Goal: Task Accomplishment & Management: Manage account settings

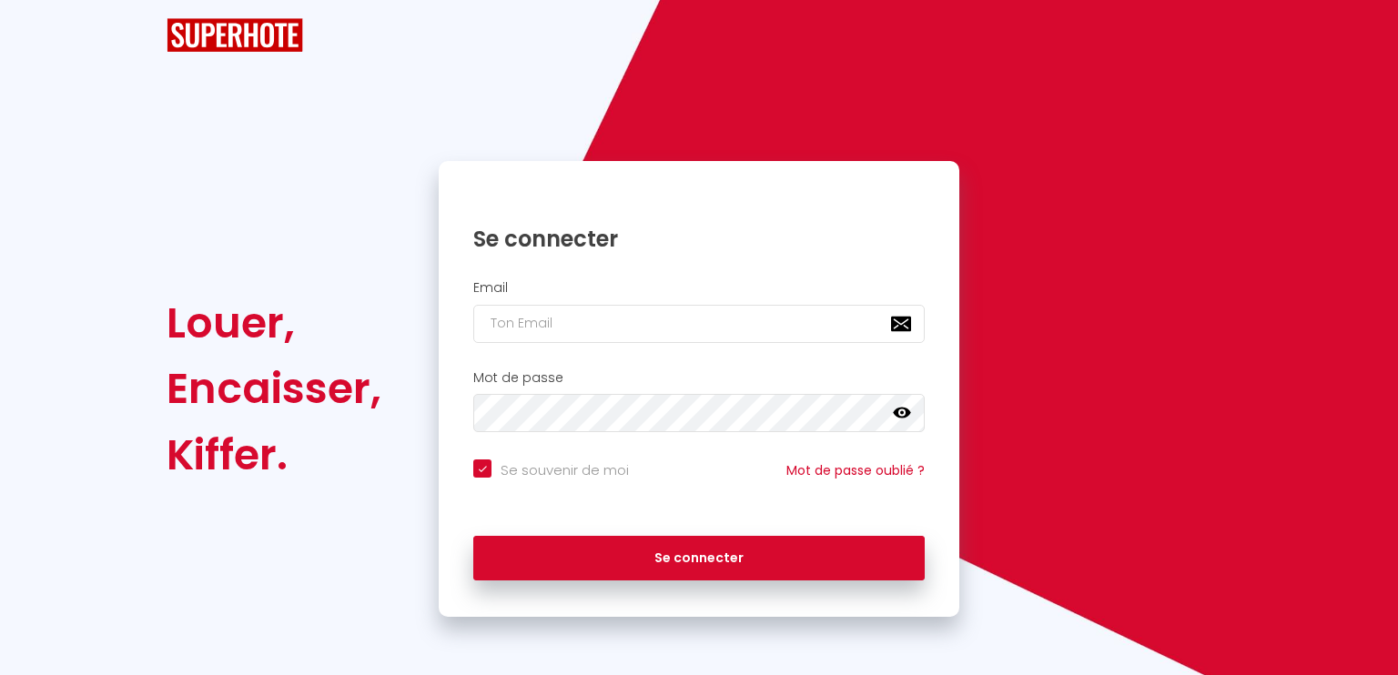
checkbox input "true"
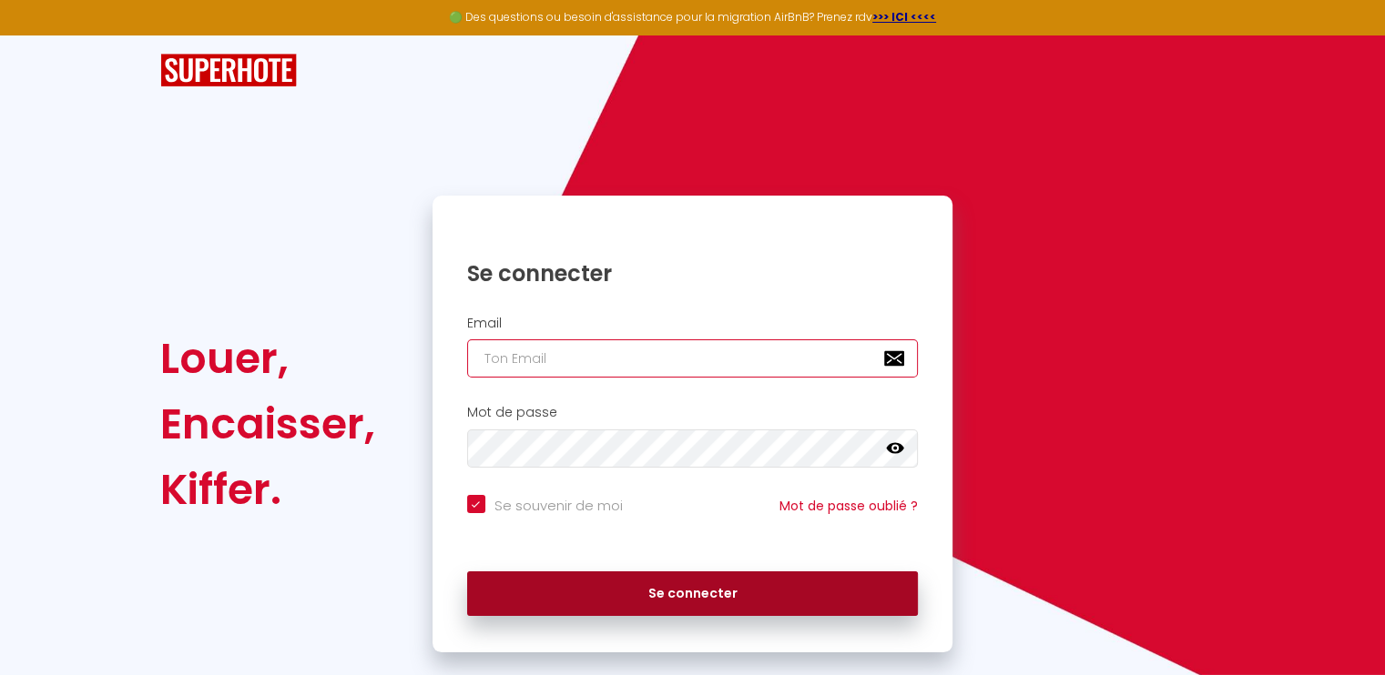
type input "[EMAIL_ADDRESS][DOMAIN_NAME]"
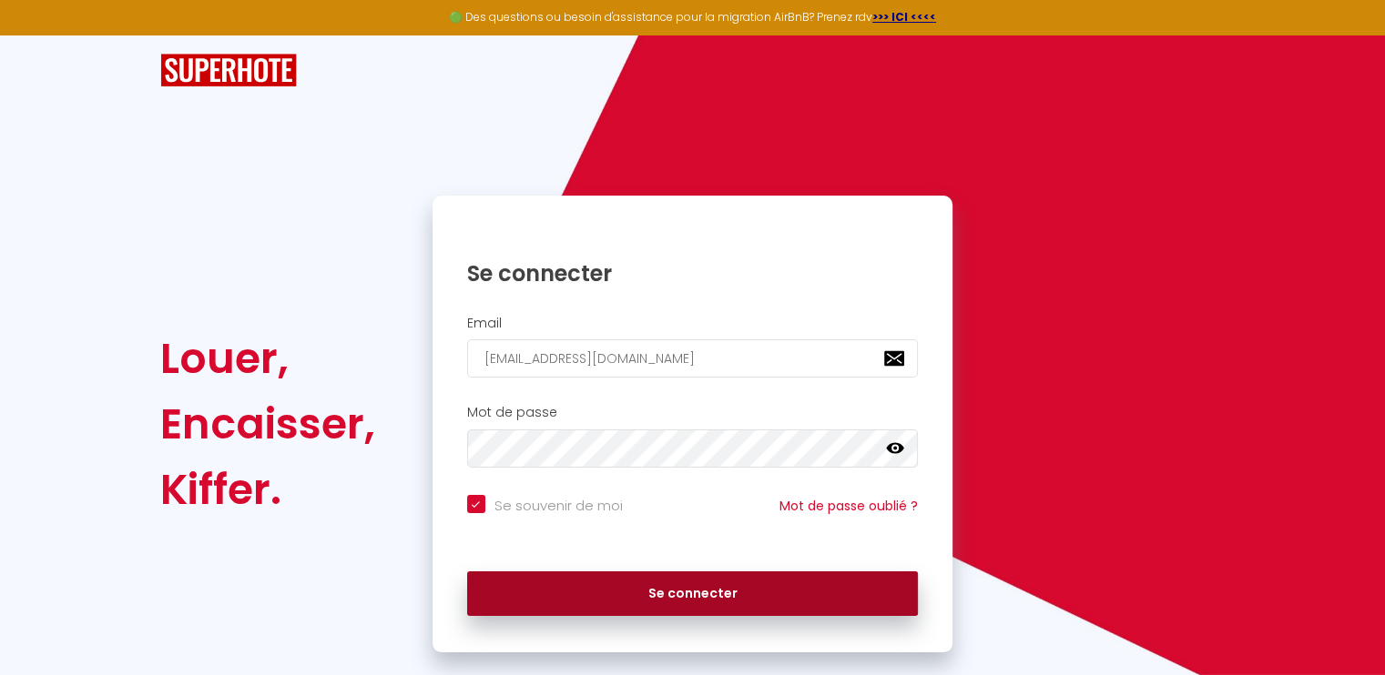
click at [665, 596] on button "Se connecter" at bounding box center [693, 595] width 452 height 46
checkbox input "true"
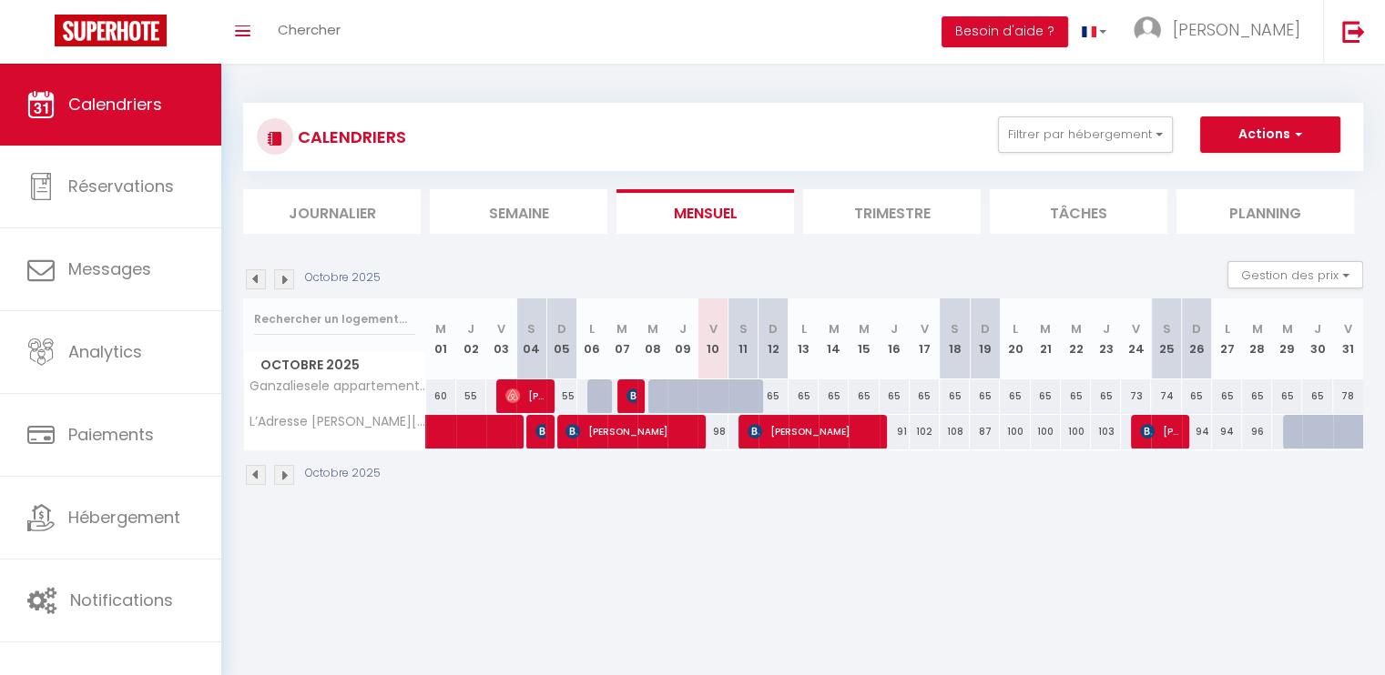
click at [289, 279] on img at bounding box center [284, 279] width 20 height 20
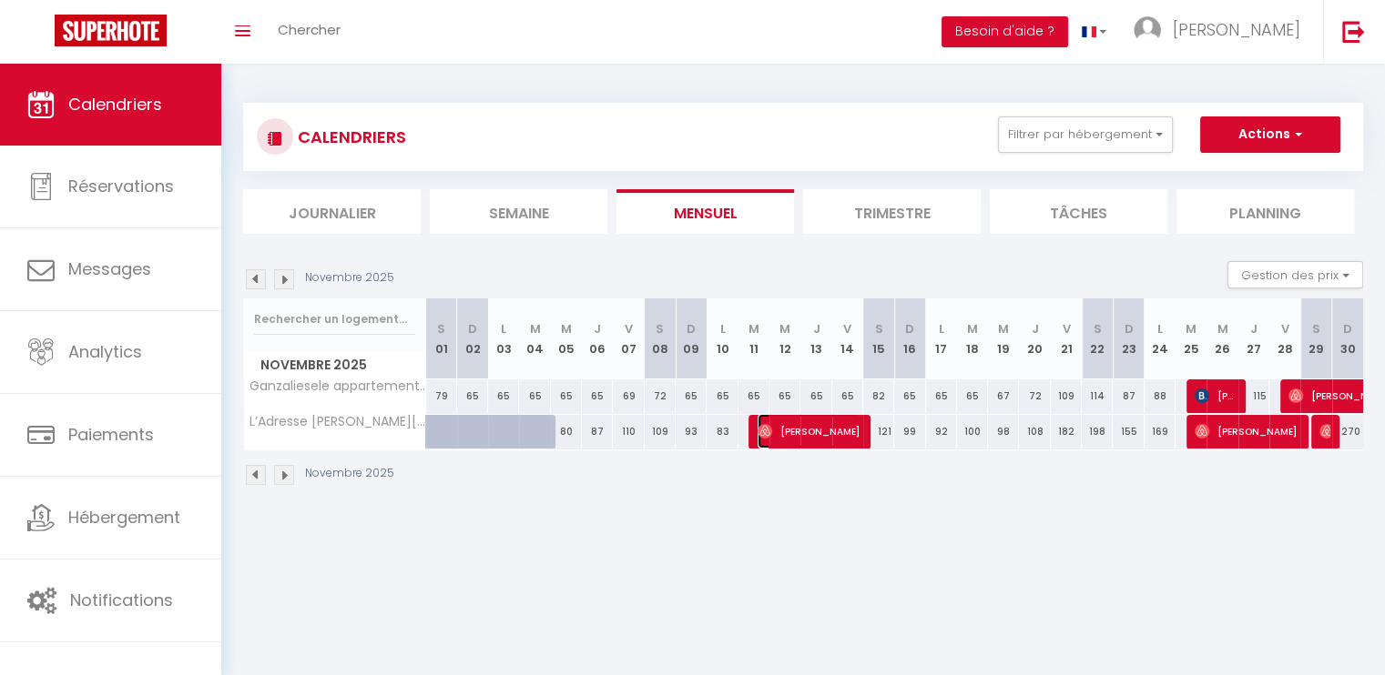
click at [800, 432] on span "[PERSON_NAME]" at bounding box center [808, 431] width 103 height 35
select select "OK"
select select "1"
select select "0"
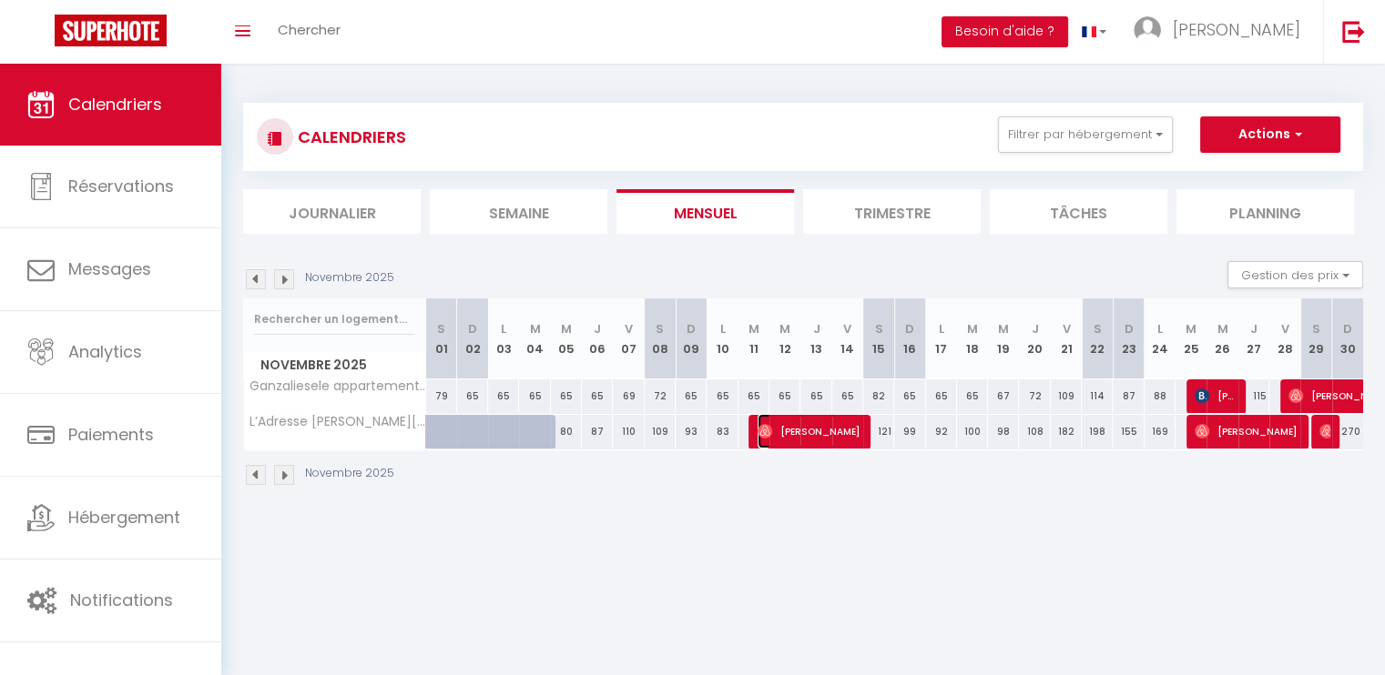
select select "1"
select select
select select "36579"
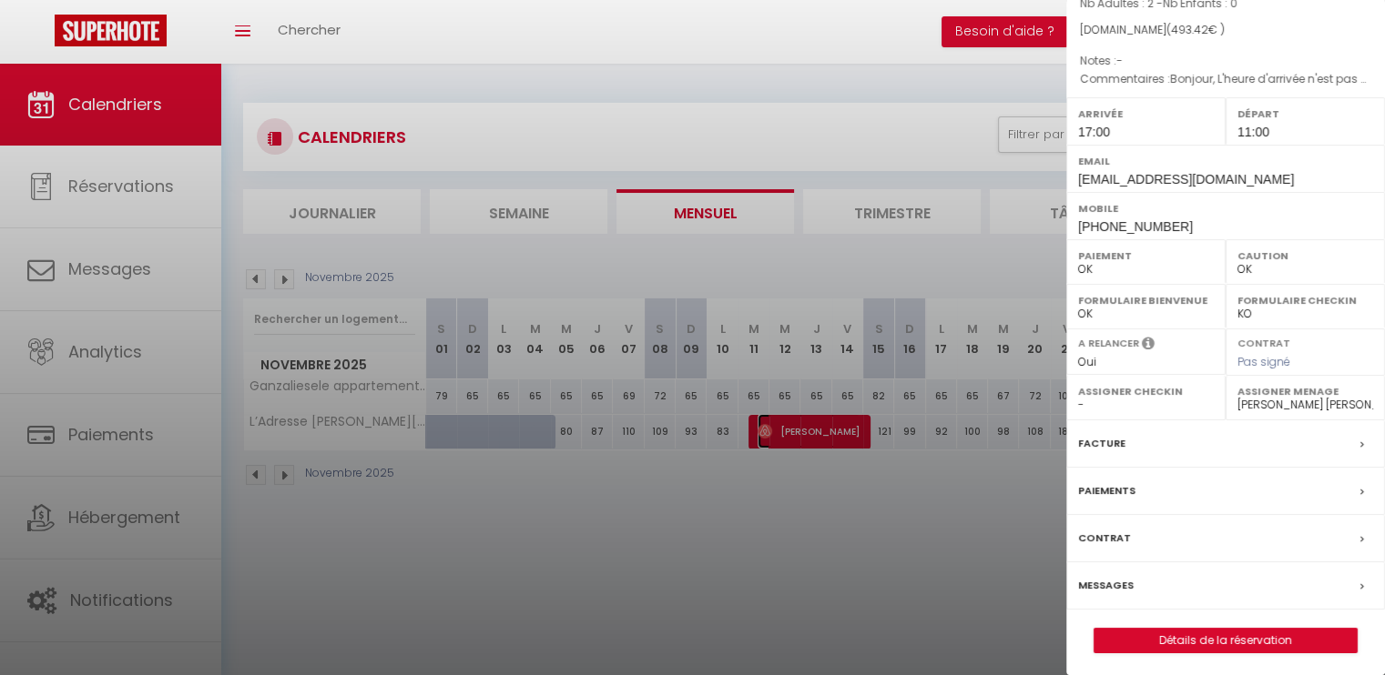
scroll to position [188, 0]
click at [1256, 636] on link "Détails de la réservation" at bounding box center [1225, 639] width 262 height 24
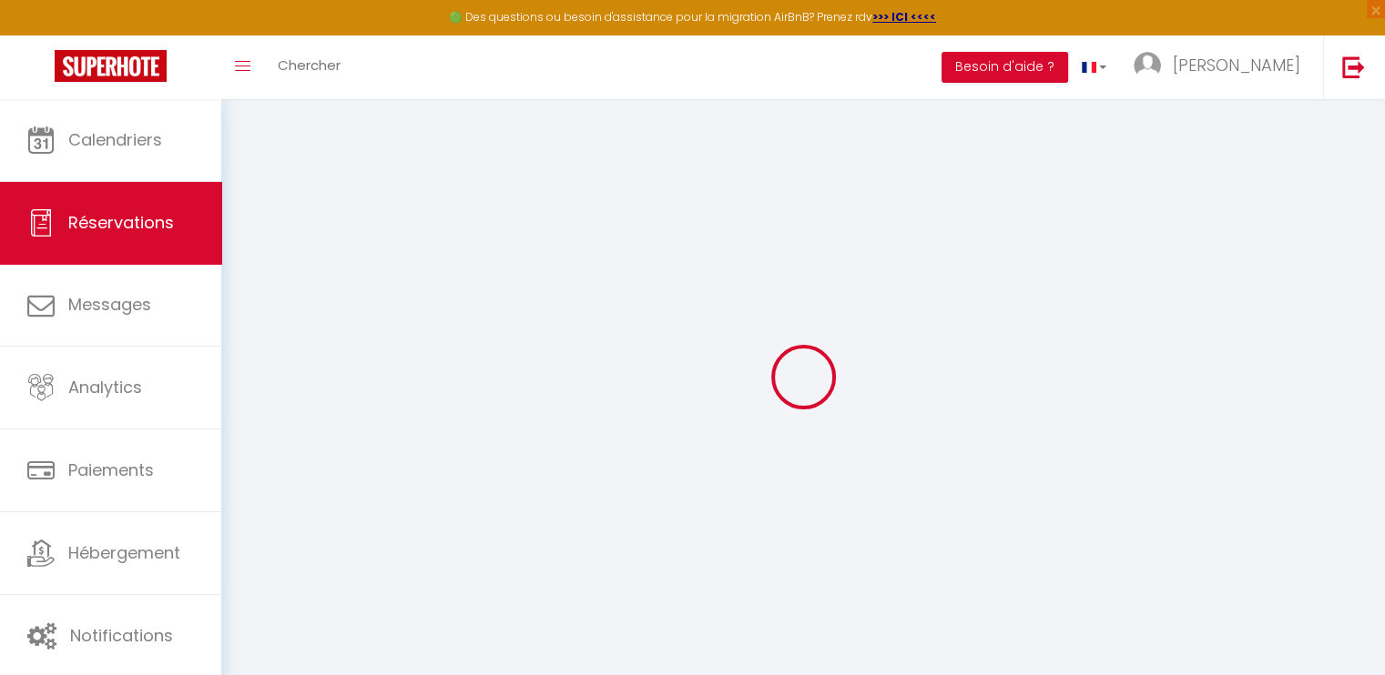
type input "Rose"
type input "Rampello"
type input "[EMAIL_ADDRESS][DOMAIN_NAME]"
type input "[PHONE_NUMBER]"
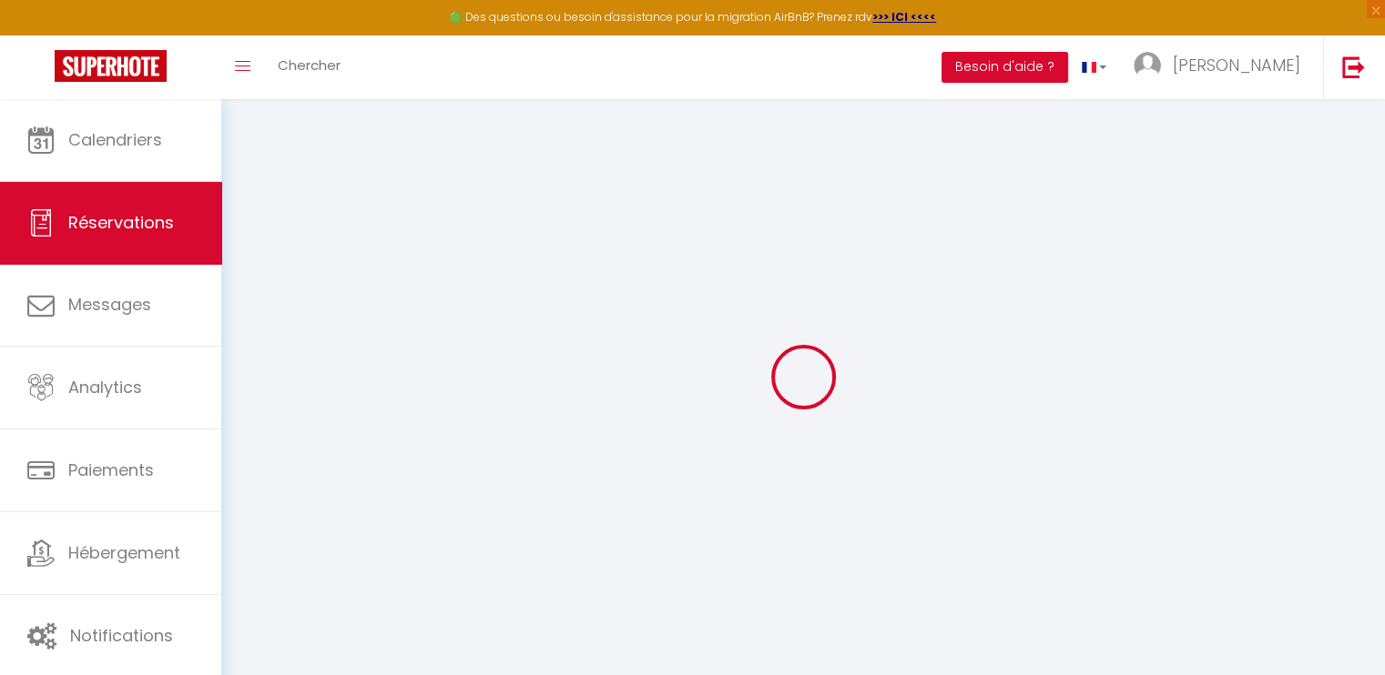
type input "[PHONE_NUMBER]"
select select
type input "84.66"
select select "76863"
select select "1"
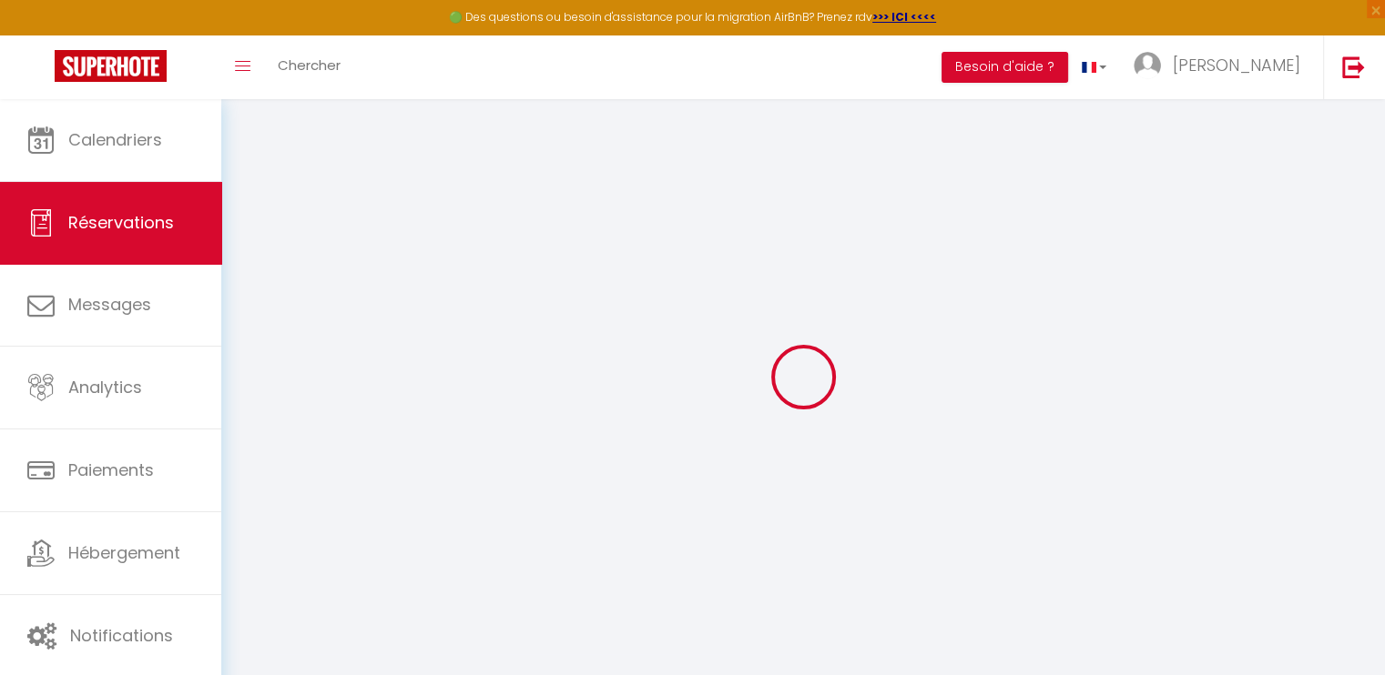
select select
type input "2"
select select "12"
select select
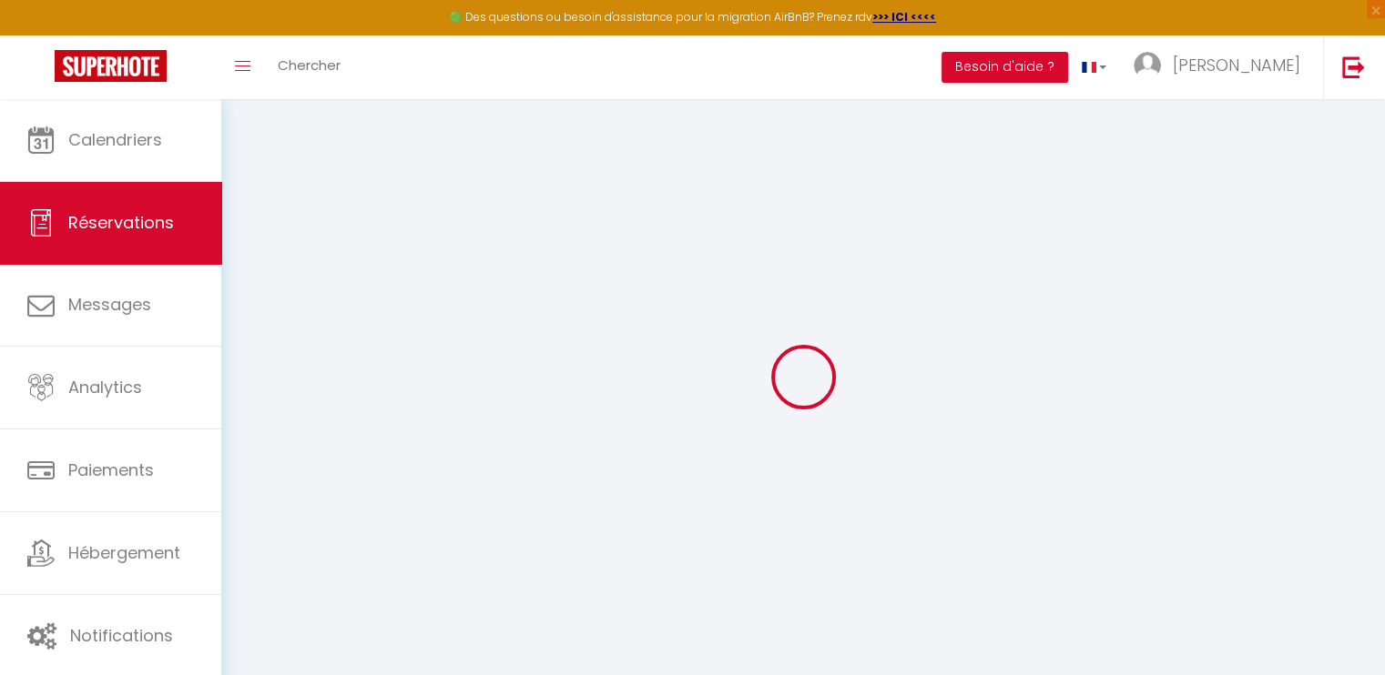
type input "420.3"
checkbox input "false"
type input "0"
select select "1"
type input "50"
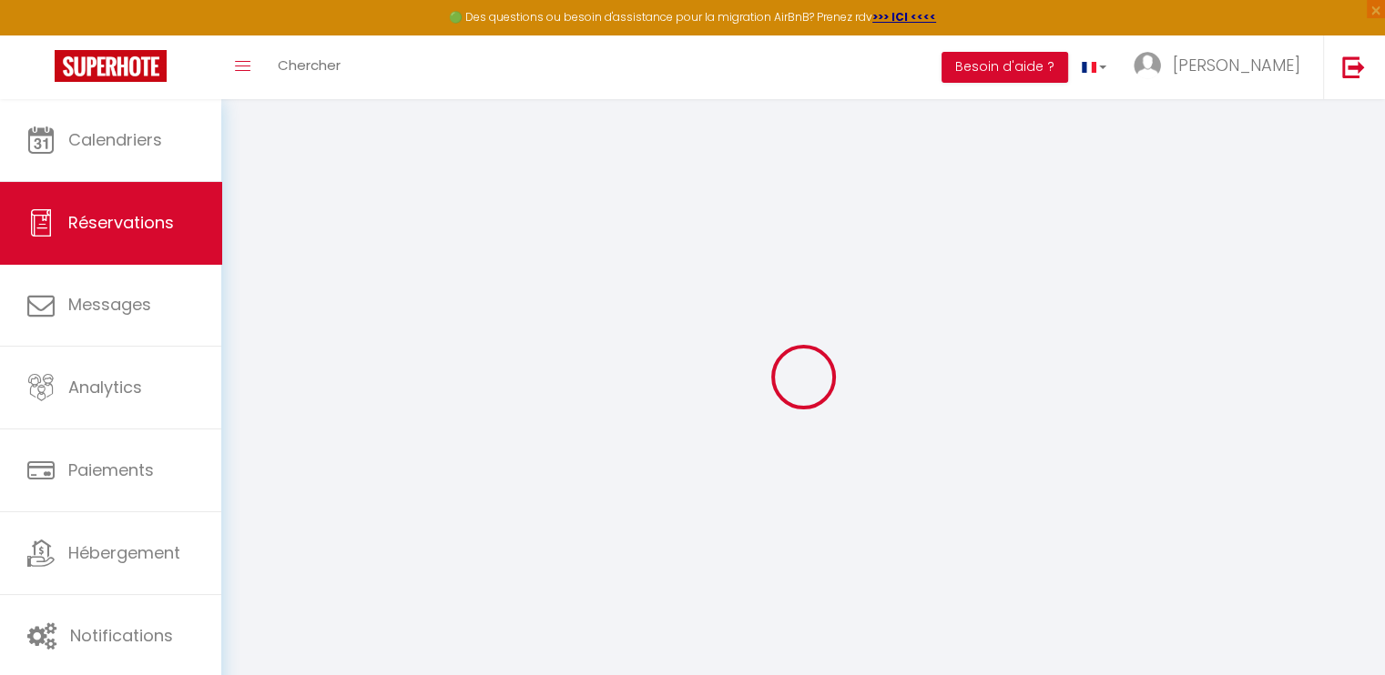
type input "0"
select select
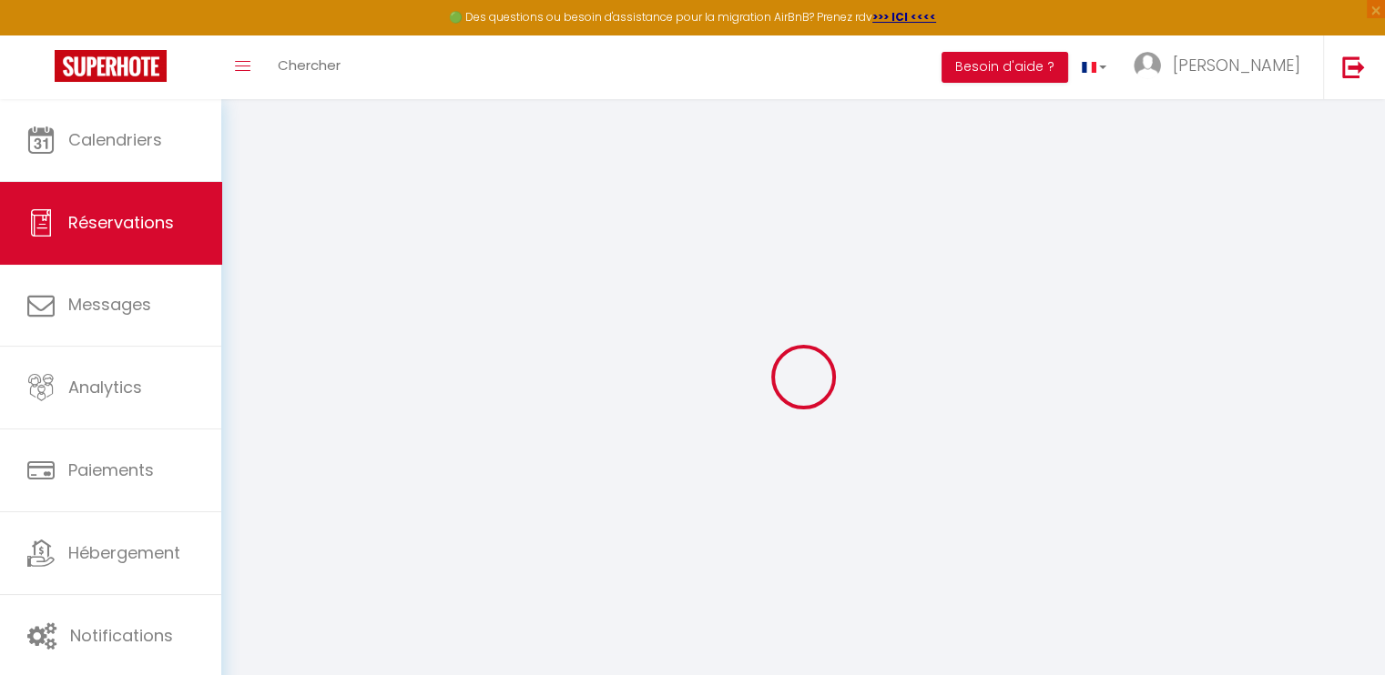
select select "15"
checkbox input "false"
select select
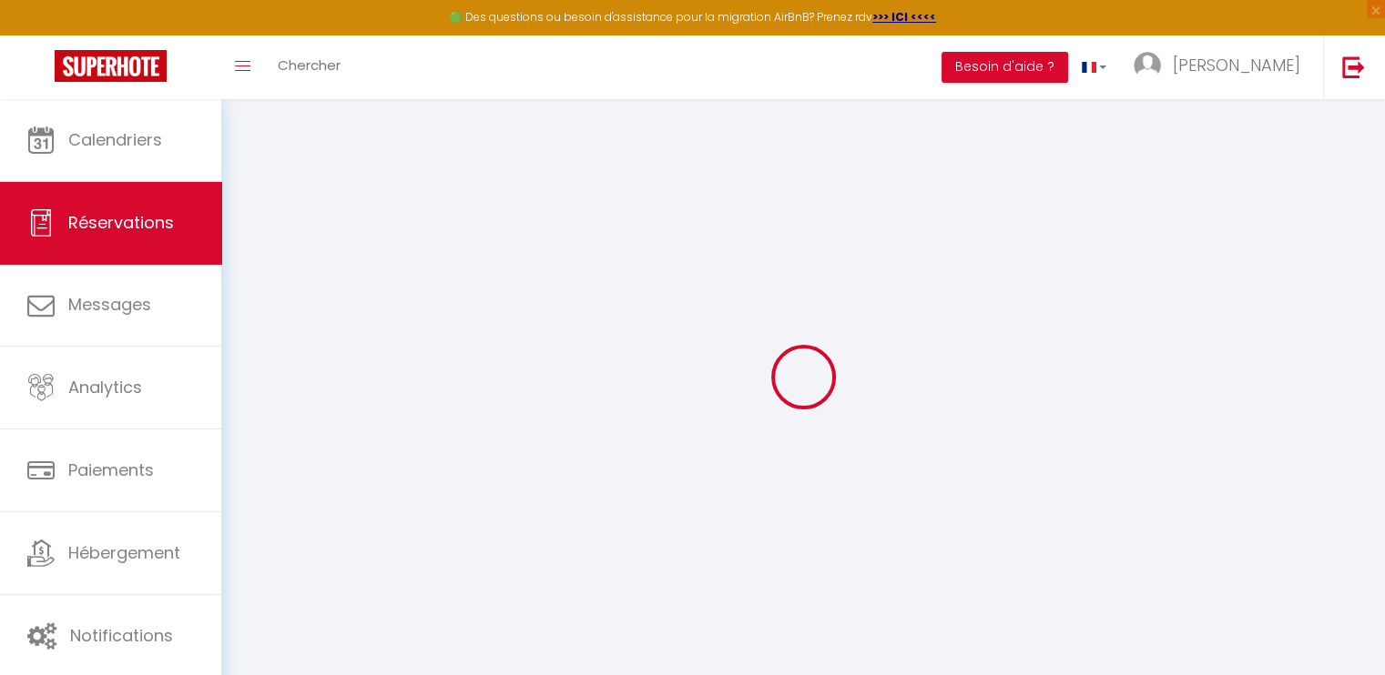
checkbox input "false"
select select
checkbox input "false"
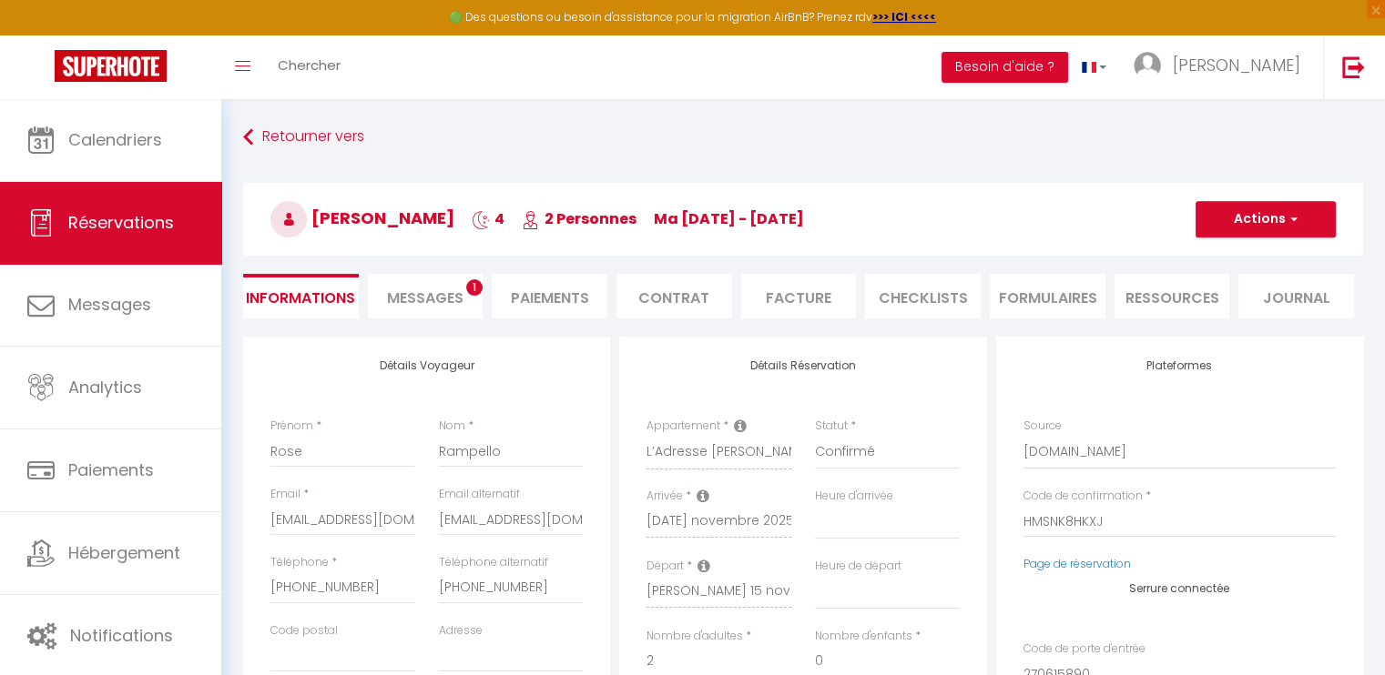
select select
checkbox input "false"
type textarea "Bonjour, L'heure d'arrivée n'est pas encore vraiment fixe. Je vous le confirmer…"
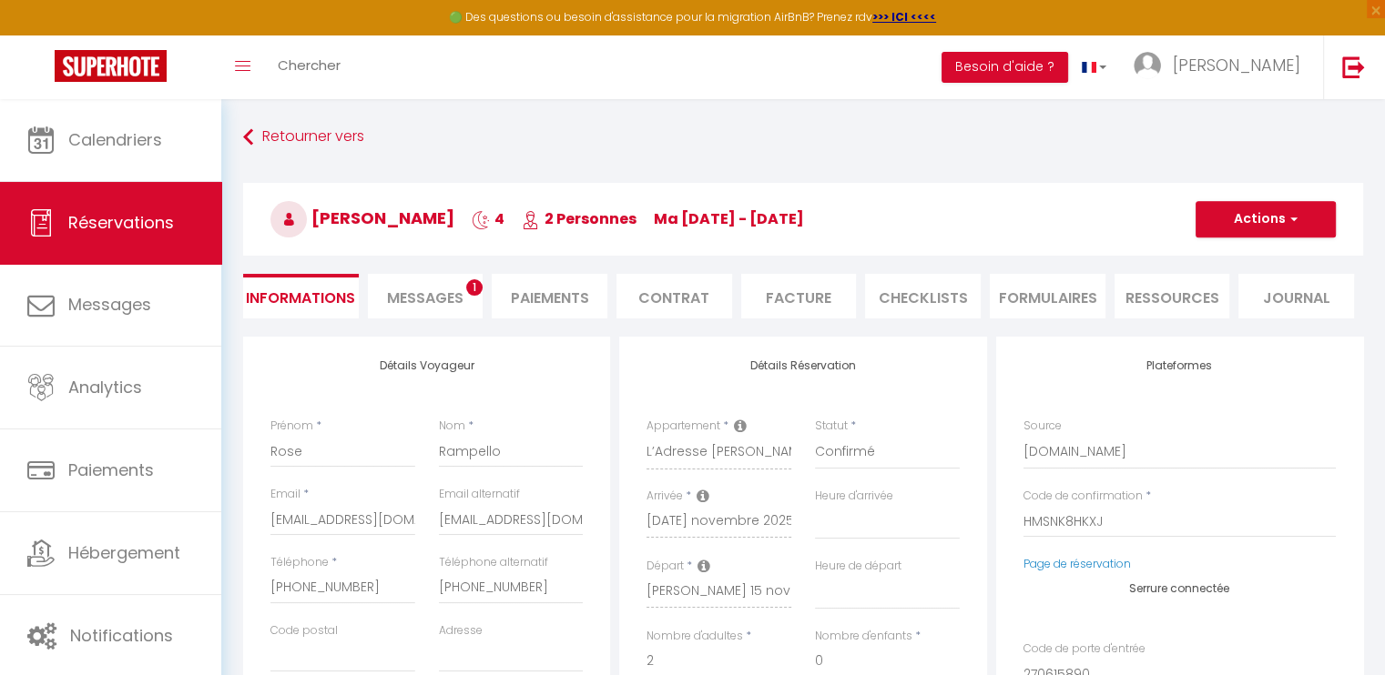
select select
type input "50"
type input "23.12"
select select
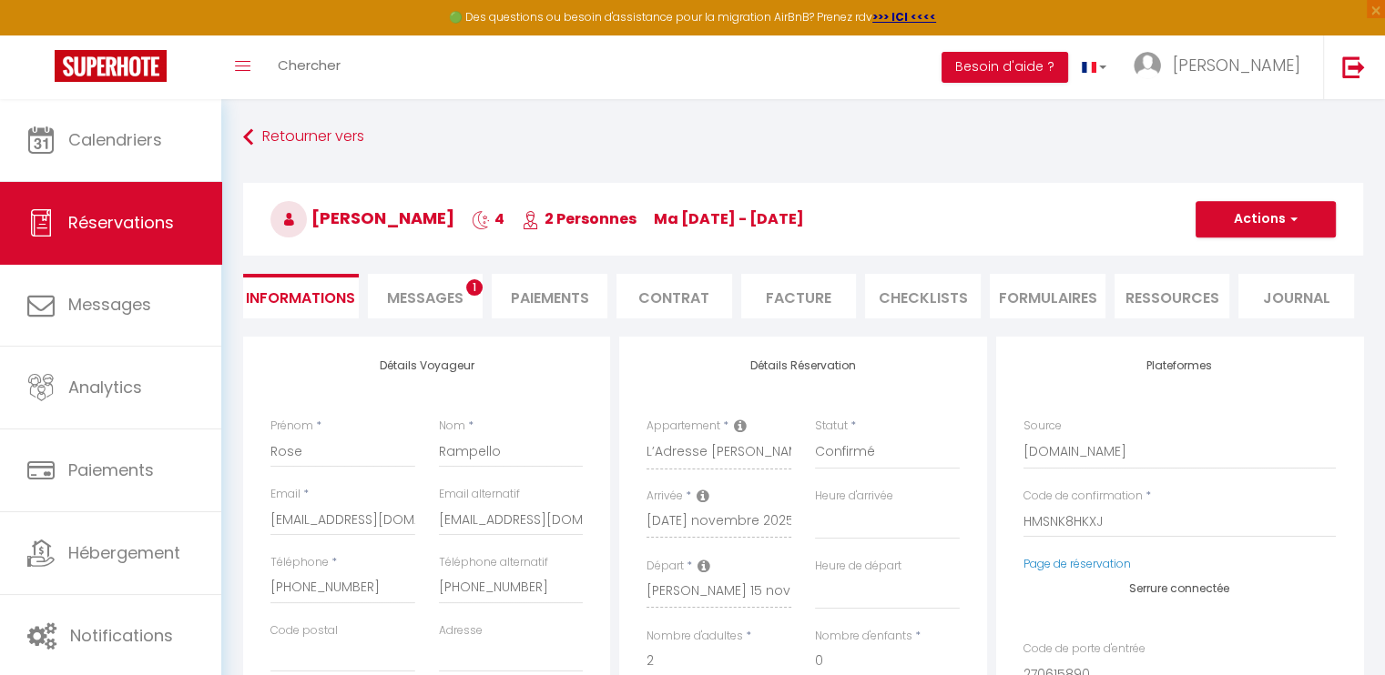
checkbox input "false"
select select
checkbox input "false"
select select "17:00"
select select "11:00"
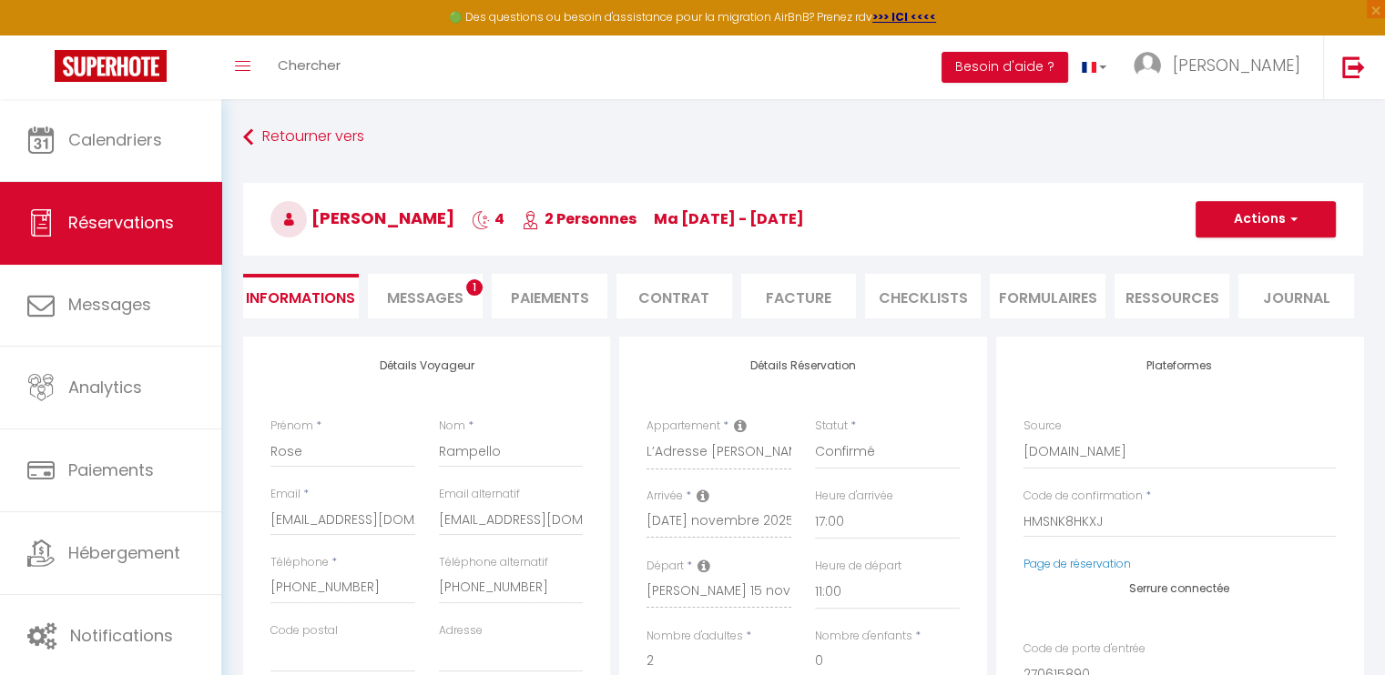
click at [1027, 297] on li "FORMULAIRES" at bounding box center [1048, 296] width 116 height 45
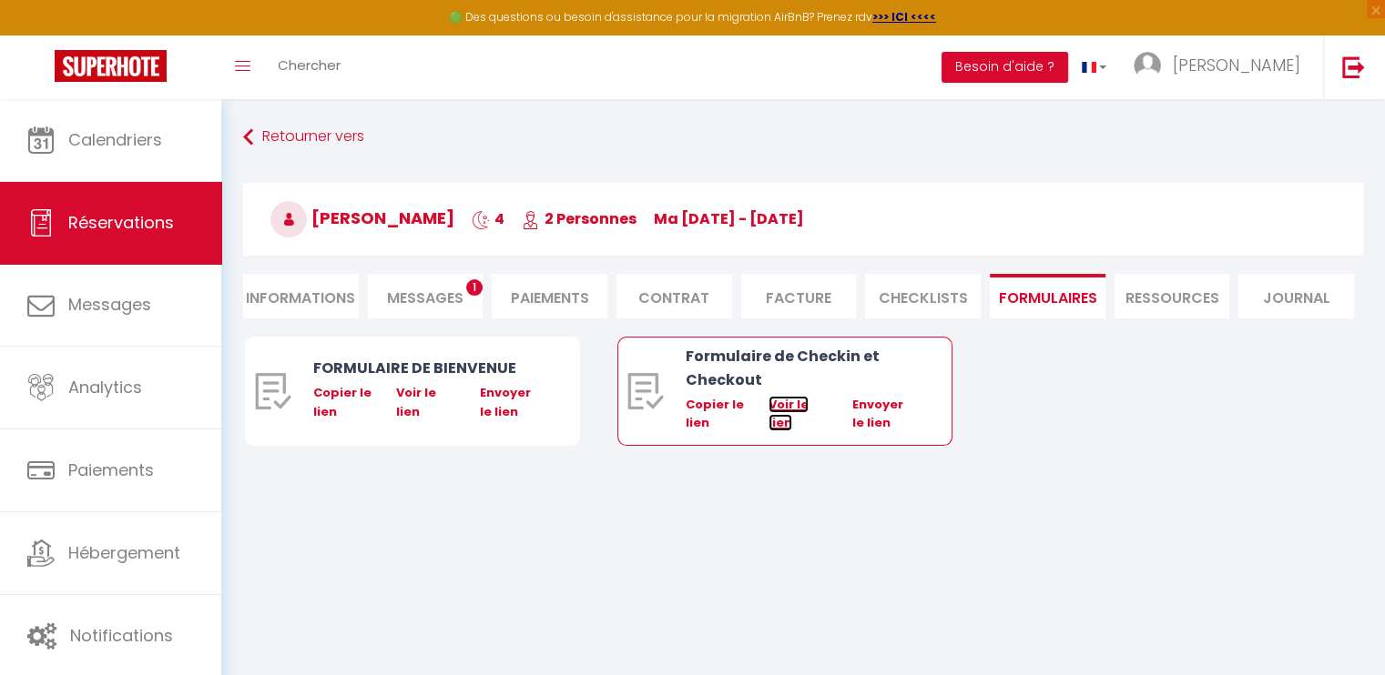
click at [789, 410] on link "Voir le lien" at bounding box center [788, 414] width 40 height 36
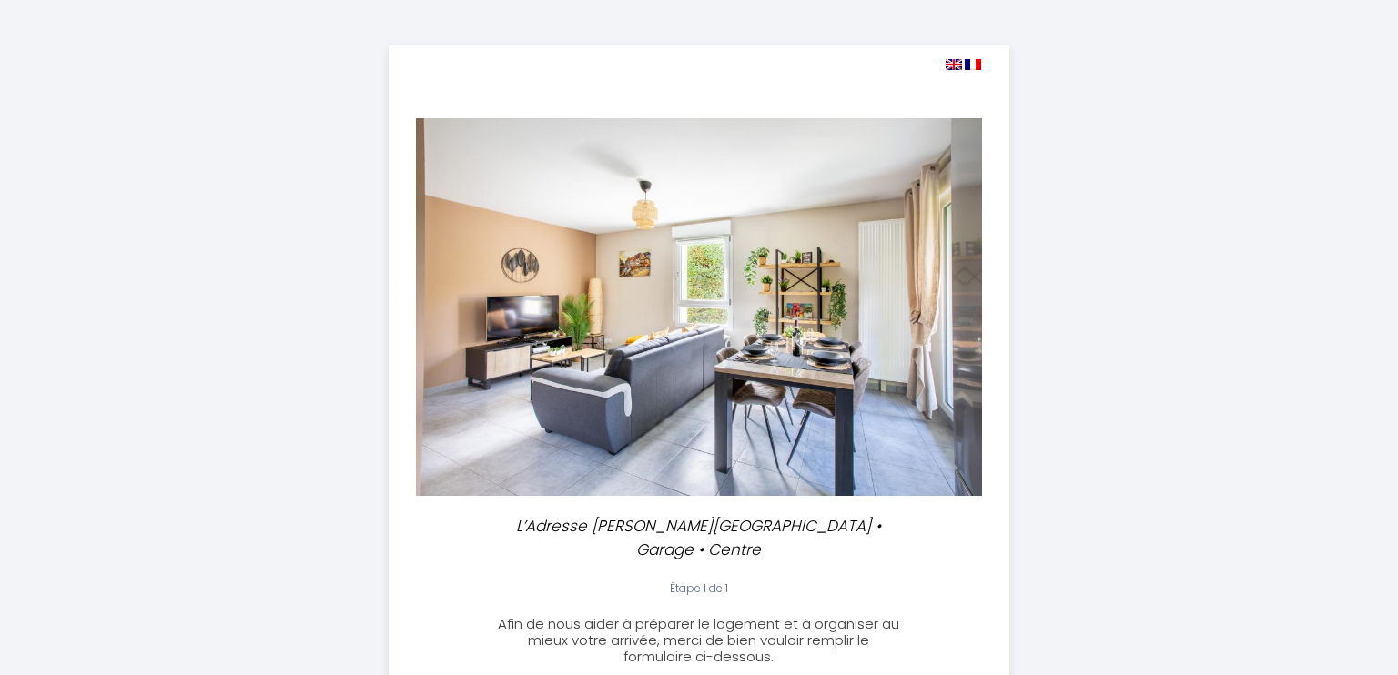
select select "11:00"
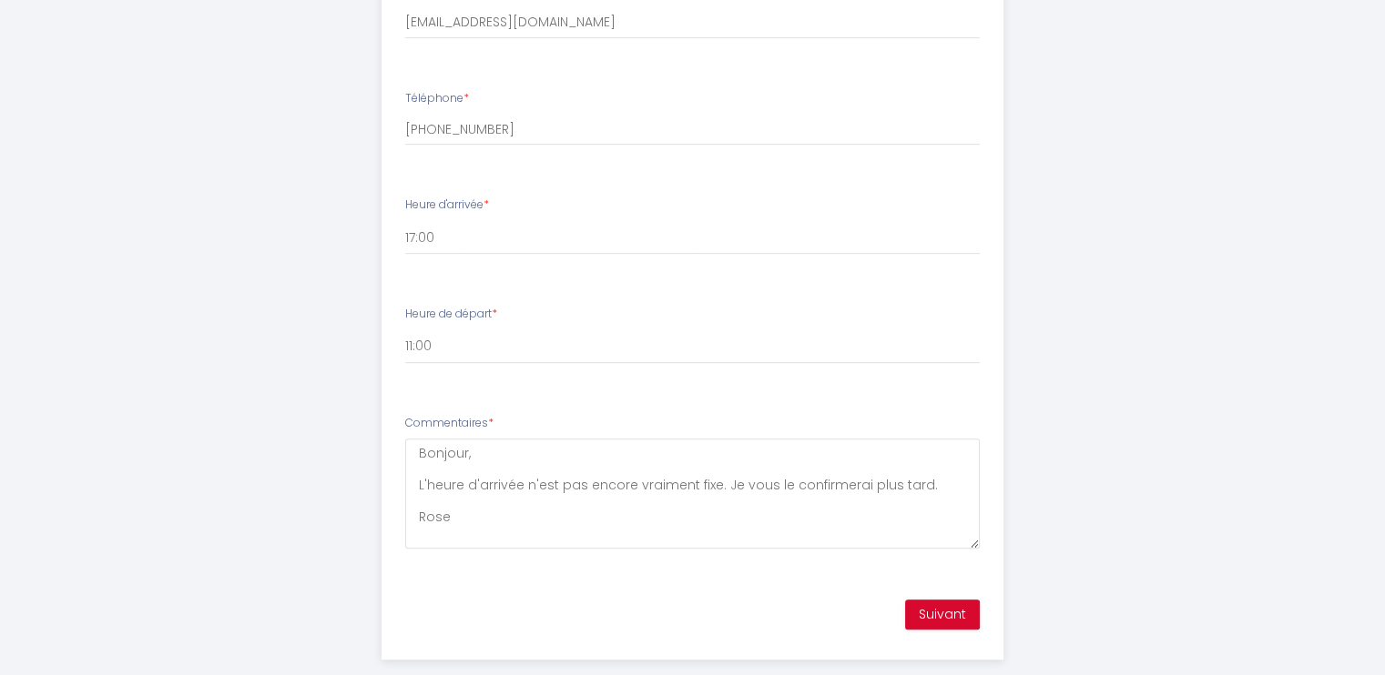
scroll to position [575, 0]
